Goal: Task Accomplishment & Management: Manage account settings

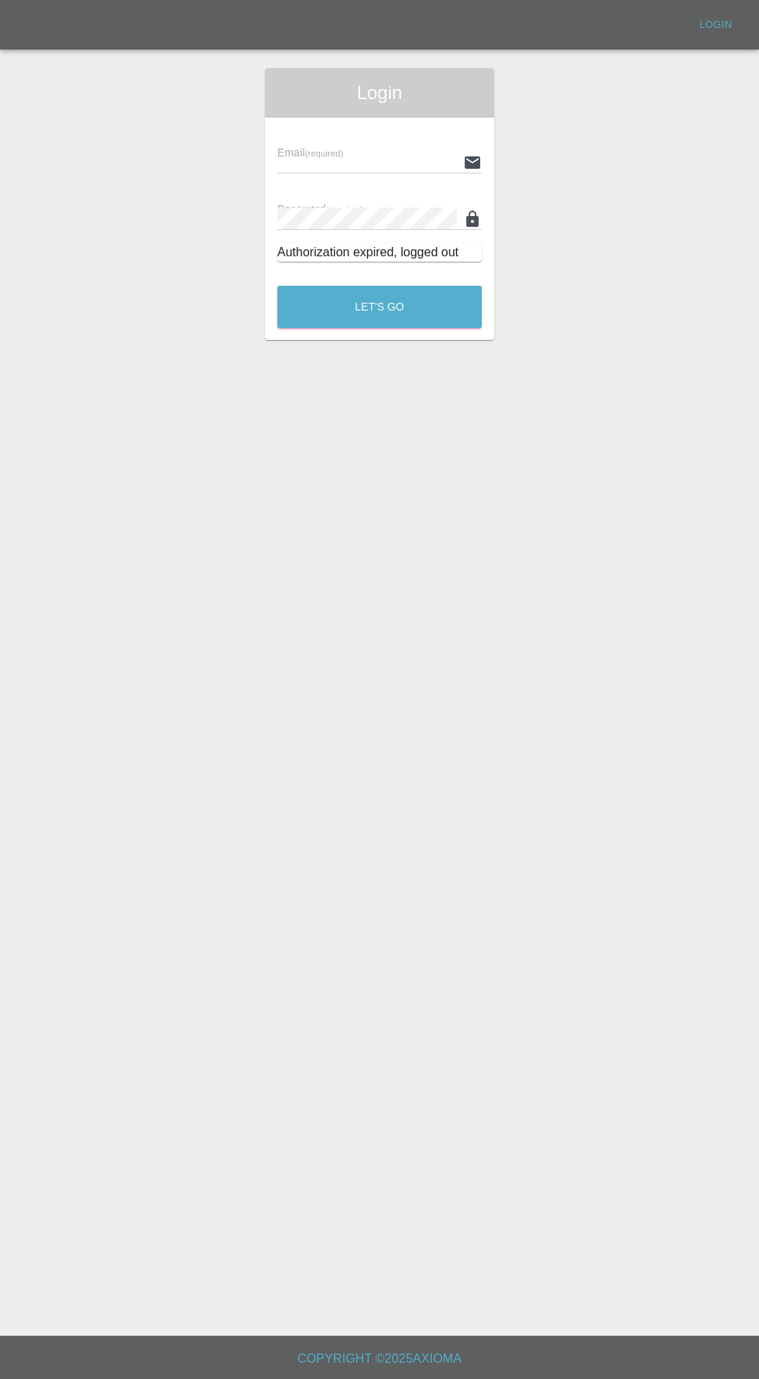
click at [331, 166] on input "text" at bounding box center [367, 162] width 180 height 22
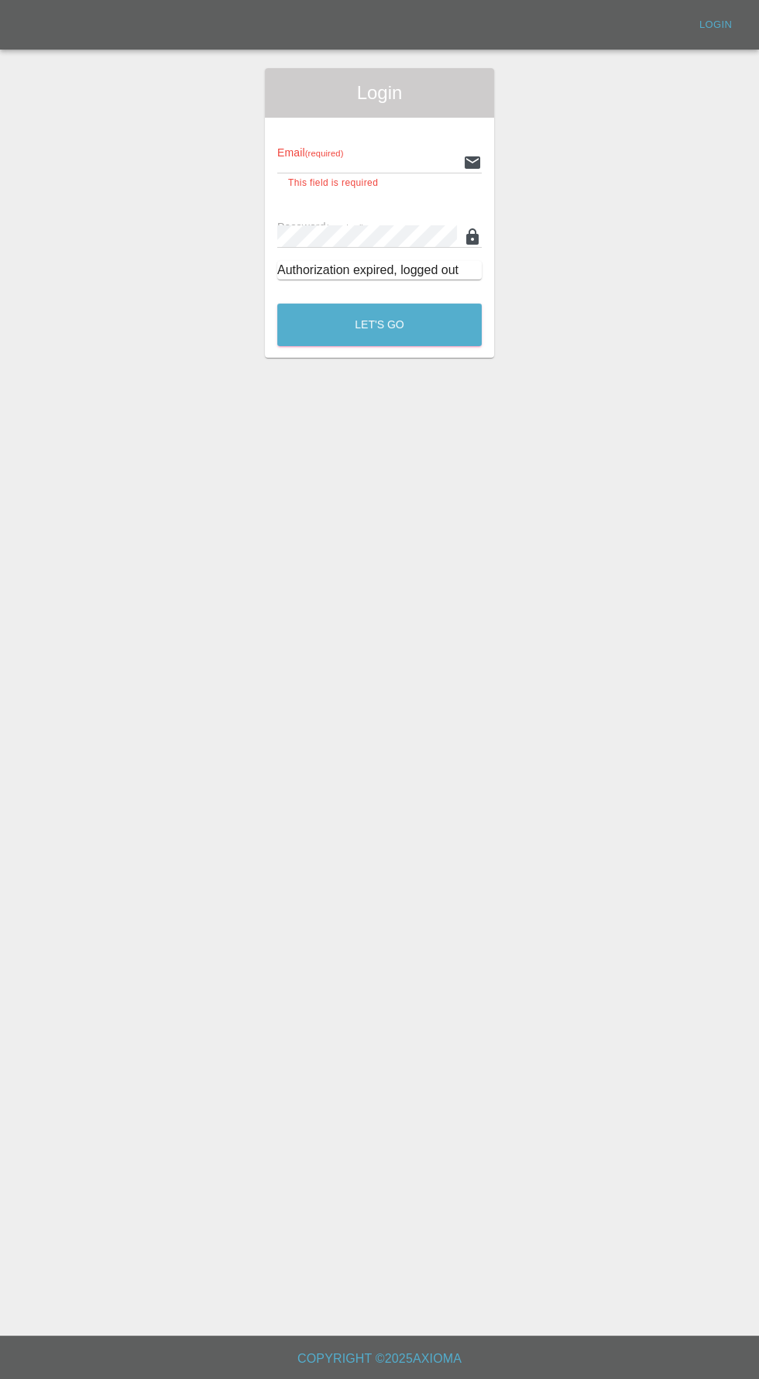
type input "[EMAIL_ADDRESS][DOMAIN_NAME]"
click at [277, 303] on button "Let's Go" at bounding box center [379, 324] width 204 height 43
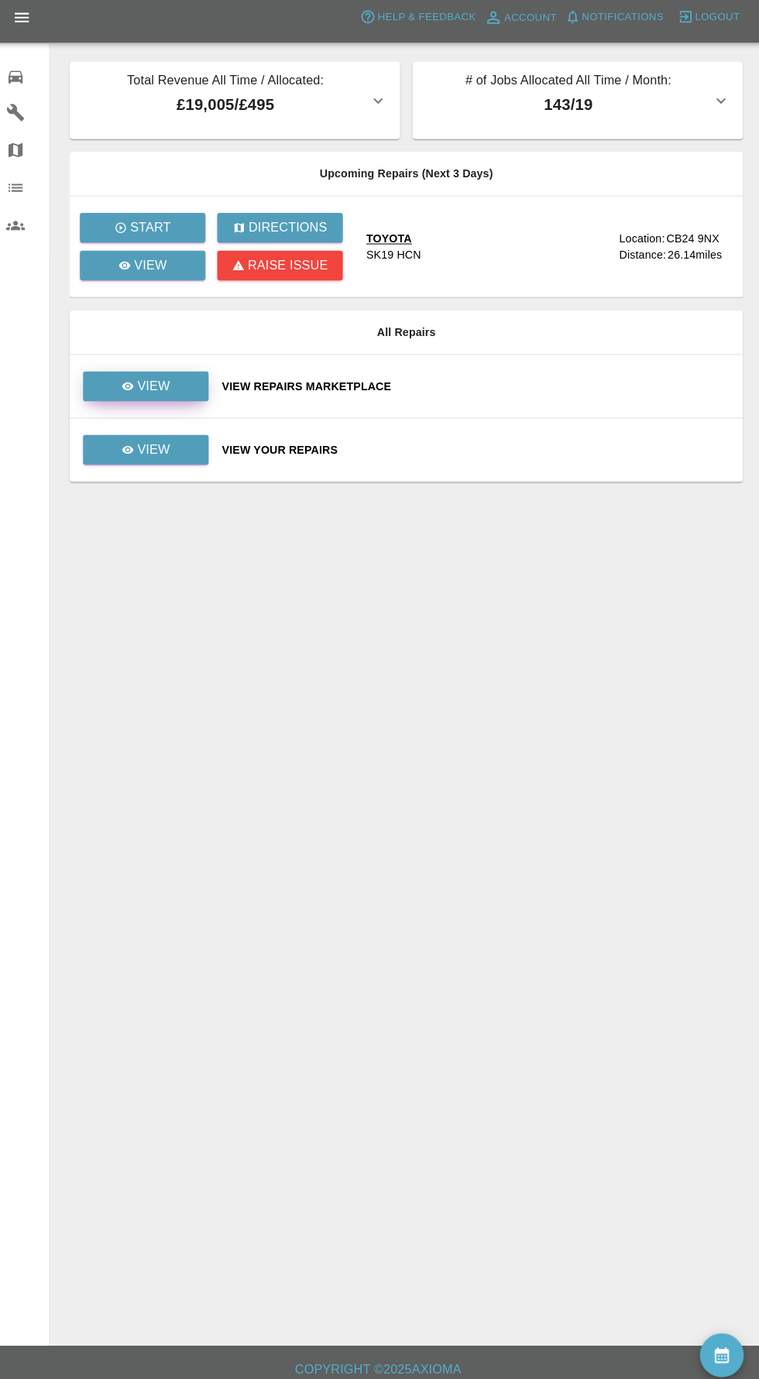
click at [158, 387] on p "View" at bounding box center [158, 388] width 33 height 19
